Goal: Information Seeking & Learning: Understand process/instructions

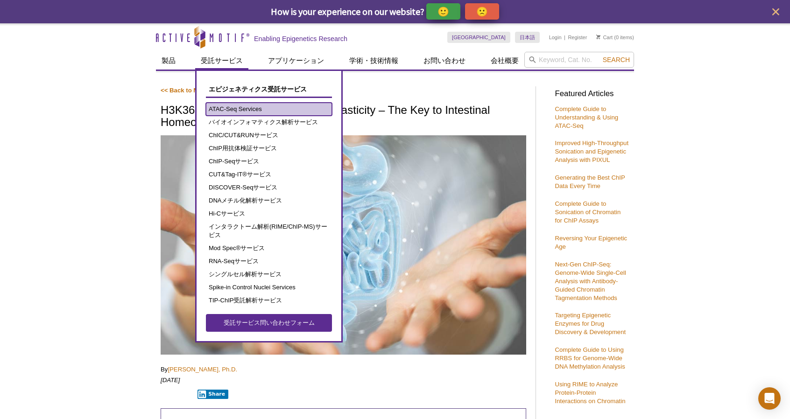
click at [247, 112] on link "ATAC-Seq Services" at bounding box center [269, 109] width 126 height 13
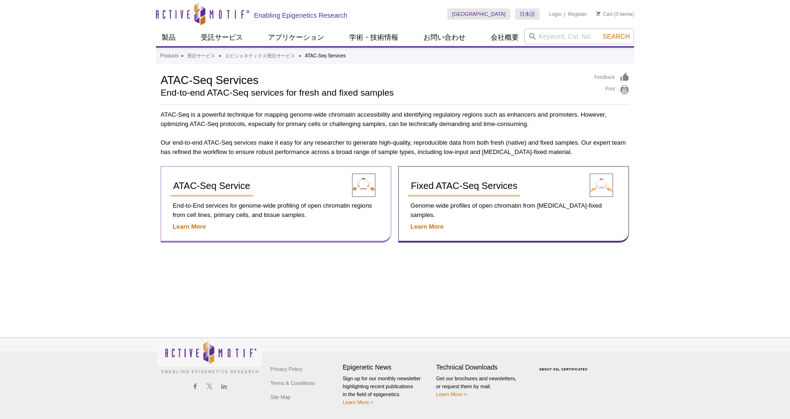
scroll to position [14, 0]
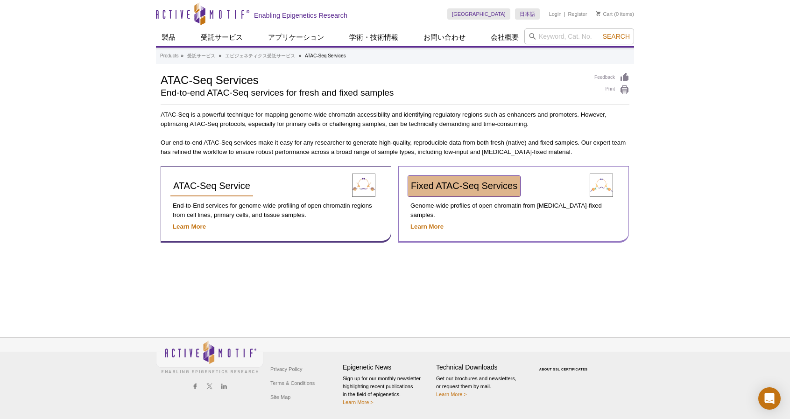
click at [461, 189] on span "Fixed ATAC-Seq Services" at bounding box center [464, 186] width 106 height 10
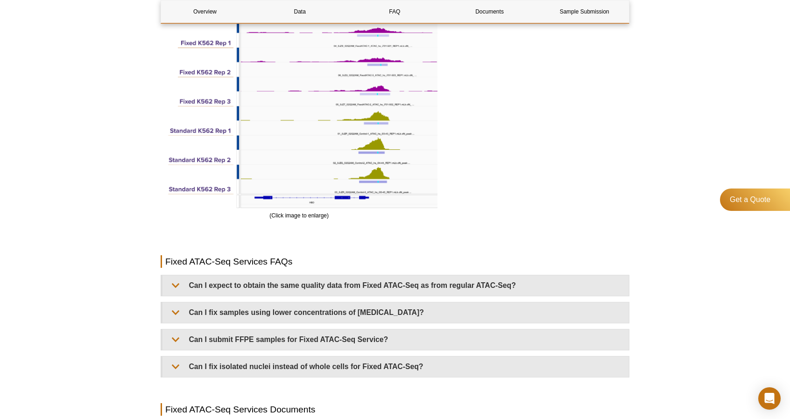
scroll to position [1784, 0]
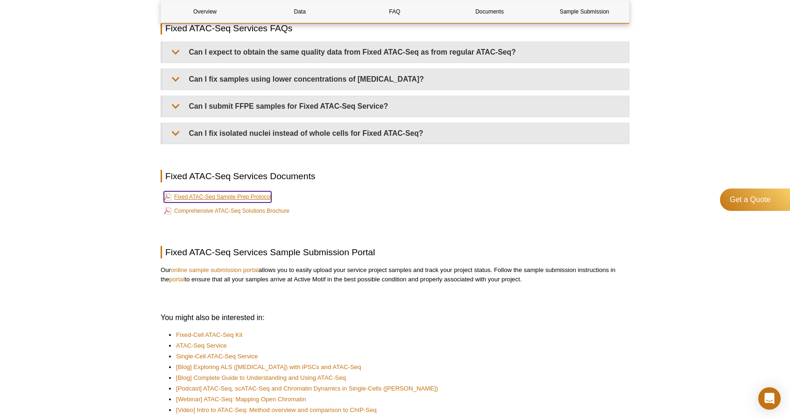
click at [266, 191] on link "Fixed ATAC-Seq Sample Prep Protocol" at bounding box center [217, 196] width 107 height 11
